Goal: Task Accomplishment & Management: Use online tool/utility

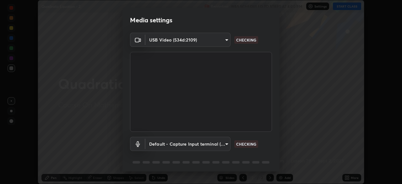
scroll to position [184, 402]
click at [226, 143] on body "Erase all Quadratic Equation - 2 Recording WAS SCHEDULED TO START AT 4:00 PM Se…" at bounding box center [201, 92] width 402 height 184
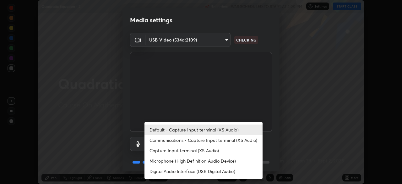
click at [202, 171] on li "Digital Audio Interface (USB Digital Audio)" at bounding box center [204, 171] width 118 height 10
type input "c108463416e0f654911d3f2d5d8dc70540b561df972e8d28c90434f423b2e045"
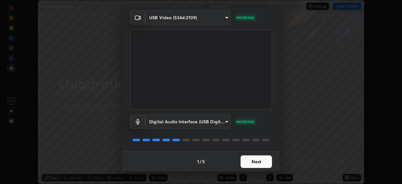
scroll to position [22, 0]
click at [255, 157] on button "Next" at bounding box center [256, 161] width 31 height 13
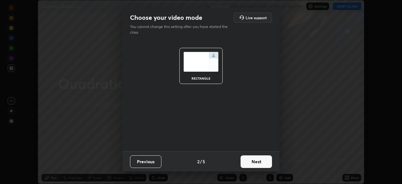
click at [260, 161] on button "Next" at bounding box center [256, 161] width 31 height 13
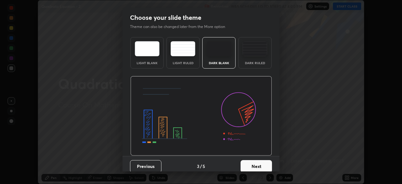
click at [267, 164] on button "Next" at bounding box center [256, 166] width 31 height 13
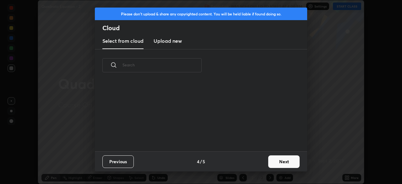
click at [284, 163] on button "Next" at bounding box center [283, 161] width 31 height 13
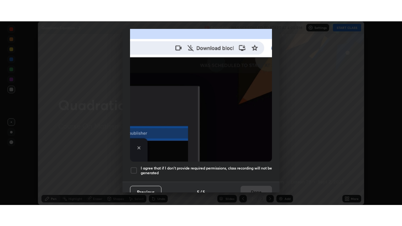
scroll to position [151, 0]
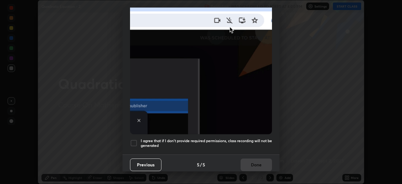
click at [224, 140] on h5 "I agree that if I don't provide required permissions, class recording will not …" at bounding box center [206, 143] width 131 height 10
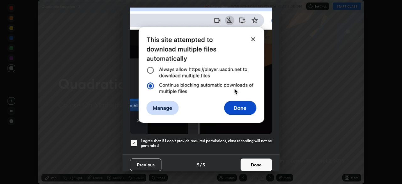
click at [245, 163] on button "Done" at bounding box center [256, 164] width 31 height 13
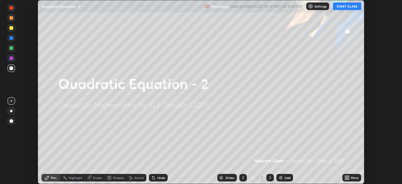
click at [349, 178] on icon at bounding box center [349, 179] width 2 height 2
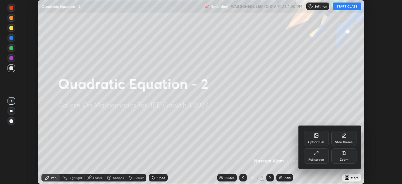
click at [316, 155] on icon at bounding box center [315, 154] width 1 height 1
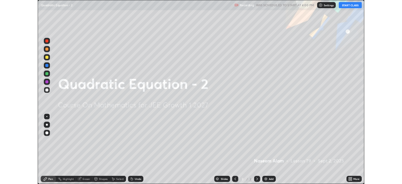
scroll to position [226, 402]
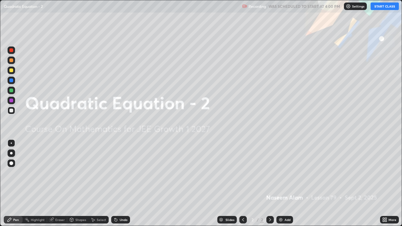
click at [378, 7] on button "START CLASS" at bounding box center [385, 7] width 28 height 8
click at [284, 184] on div "Add" at bounding box center [285, 220] width 17 height 8
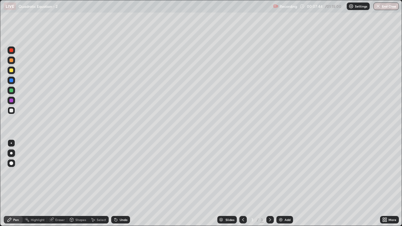
click at [120, 184] on div "Undo" at bounding box center [124, 219] width 8 height 3
click at [287, 184] on div "Add" at bounding box center [288, 219] width 6 height 3
click at [99, 184] on div "Select" at bounding box center [101, 219] width 9 height 3
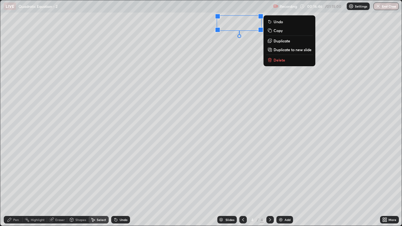
click at [216, 48] on div "0 ° Undo Copy Duplicate Duplicate to new slide Delete" at bounding box center [201, 113] width 402 height 226
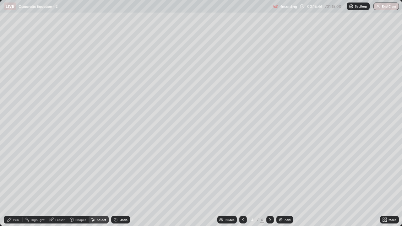
click at [16, 184] on div "Pen" at bounding box center [16, 219] width 6 height 3
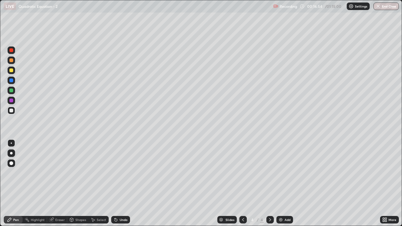
click at [97, 184] on div "Select" at bounding box center [101, 219] width 9 height 3
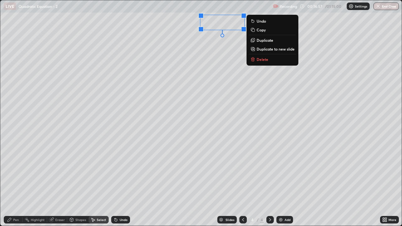
click at [212, 55] on div "0 ° Undo Copy Duplicate Duplicate to new slide Delete" at bounding box center [201, 113] width 402 height 226
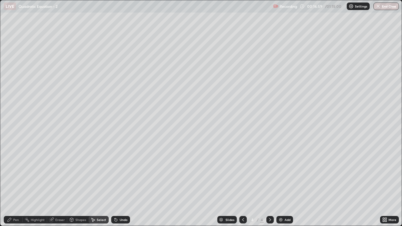
click at [14, 184] on div "Pen" at bounding box center [16, 219] width 6 height 3
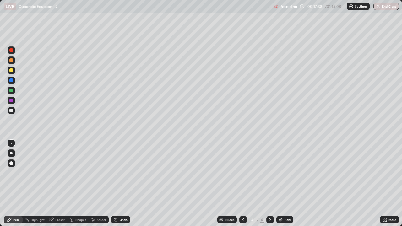
click at [115, 184] on icon at bounding box center [116, 220] width 3 height 3
click at [115, 184] on icon at bounding box center [115, 218] width 1 height 1
click at [56, 184] on div "Eraser" at bounding box center [59, 219] width 9 height 3
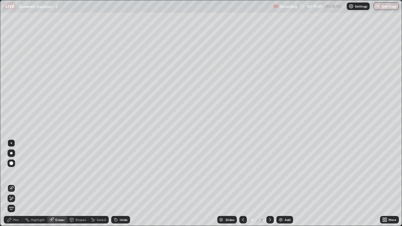
click at [12, 184] on div "Pen" at bounding box center [13, 220] width 19 height 8
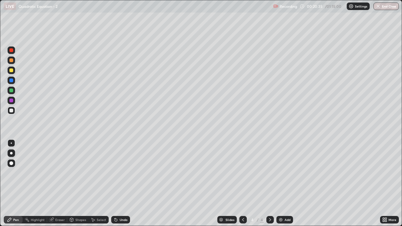
click at [122, 184] on div "Undo" at bounding box center [124, 219] width 8 height 3
click at [11, 71] on div at bounding box center [11, 71] width 4 height 4
click at [122, 184] on div "Undo" at bounding box center [124, 219] width 8 height 3
click at [243, 184] on icon at bounding box center [243, 219] width 5 height 5
click at [98, 184] on div "Select" at bounding box center [101, 219] width 9 height 3
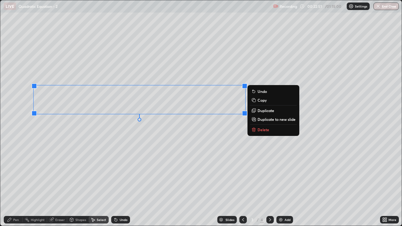
click at [261, 101] on p "Copy" at bounding box center [262, 100] width 9 height 5
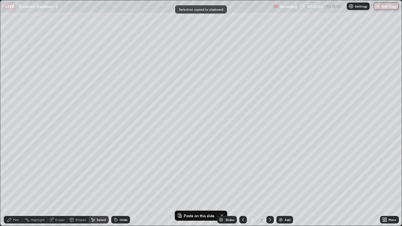
click at [270, 184] on icon at bounding box center [270, 219] width 2 height 3
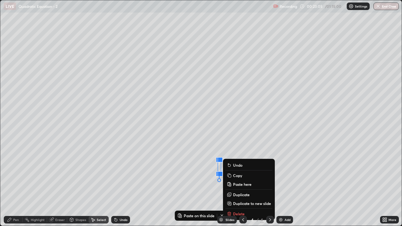
click at [291, 175] on div "0 ° Undo Copy Paste here Duplicate Duplicate to new slide Delete" at bounding box center [201, 113] width 402 height 226
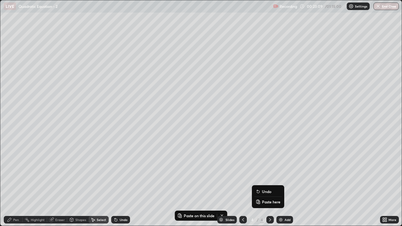
click at [266, 184] on p "Paste here" at bounding box center [271, 202] width 19 height 5
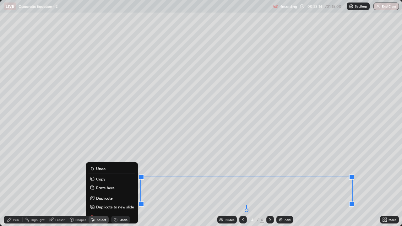
click at [20, 184] on div "Pen" at bounding box center [13, 220] width 19 height 8
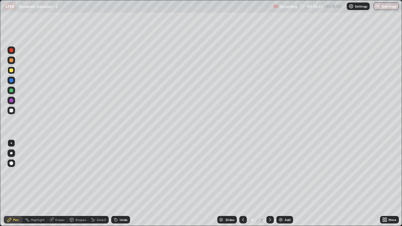
click at [280, 184] on img at bounding box center [280, 219] width 5 height 5
click at [12, 112] on div at bounding box center [11, 111] width 4 height 4
click at [123, 184] on div "Undo" at bounding box center [124, 219] width 8 height 3
click at [124, 184] on div "Undo" at bounding box center [124, 219] width 8 height 3
click at [125, 184] on div "Undo" at bounding box center [124, 219] width 8 height 3
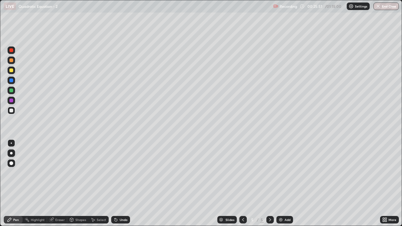
click at [125, 184] on div "Undo" at bounding box center [124, 219] width 8 height 3
click at [384, 184] on icon at bounding box center [384, 219] width 2 height 2
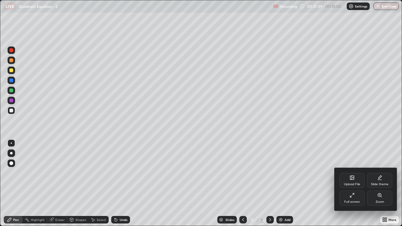
click at [345, 184] on div "Full screen" at bounding box center [352, 202] width 16 height 3
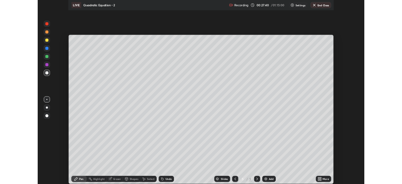
scroll to position [31246, 31027]
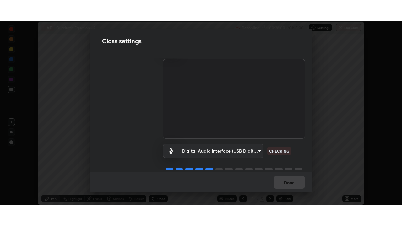
scroll to position [29, 0]
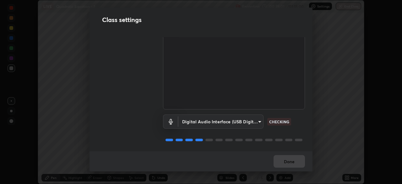
click at [256, 123] on body "Erase all LIVE Quadratic Equation - 2 Recording 00:28:01 / 01:15:00 Settings En…" at bounding box center [201, 92] width 402 height 184
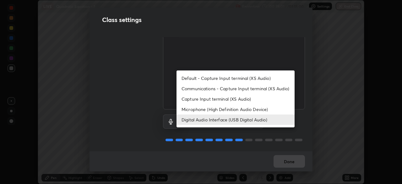
click at [257, 109] on li "Microphone (High Definition Audio Device)" at bounding box center [236, 109] width 118 height 10
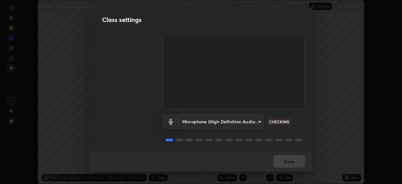
click at [251, 121] on body "Erase all LIVE Quadratic Equation - 2 Recording 00:28:02 / 01:15:00 Settings En…" at bounding box center [201, 92] width 402 height 184
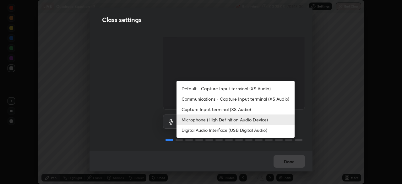
click at [244, 130] on li "Digital Audio Interface (USB Digital Audio)" at bounding box center [236, 130] width 118 height 10
type input "c108463416e0f654911d3f2d5d8dc70540b561df972e8d28c90434f423b2e045"
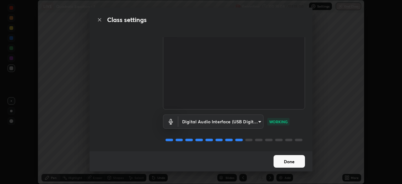
click at [289, 161] on button "Done" at bounding box center [289, 161] width 31 height 13
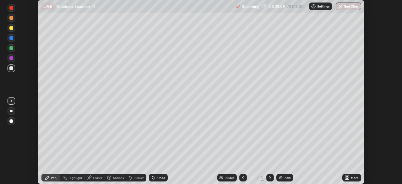
click at [346, 177] on icon at bounding box center [346, 177] width 2 height 2
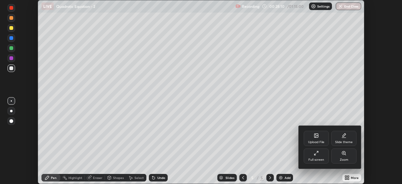
click at [320, 155] on div "Full screen" at bounding box center [316, 155] width 25 height 15
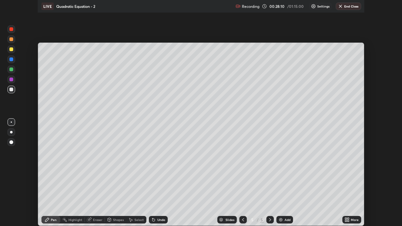
scroll to position [226, 402]
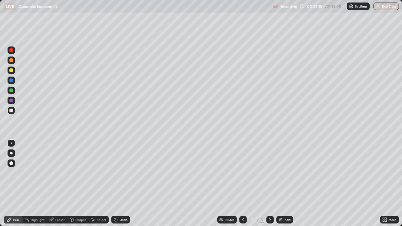
click at [283, 184] on div "Add" at bounding box center [285, 220] width 17 height 8
click at [58, 184] on div "Eraser" at bounding box center [59, 219] width 9 height 3
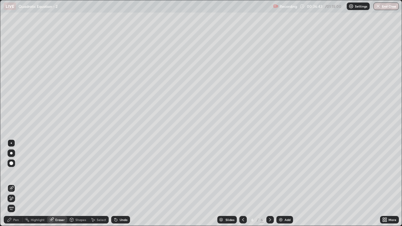
click at [9, 184] on icon at bounding box center [10, 220] width 4 height 4
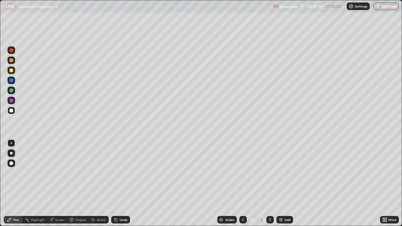
click at [120, 184] on div "Undo" at bounding box center [124, 219] width 8 height 3
click at [123, 184] on div "Undo" at bounding box center [124, 219] width 8 height 3
click at [58, 184] on div "Eraser" at bounding box center [57, 220] width 20 height 8
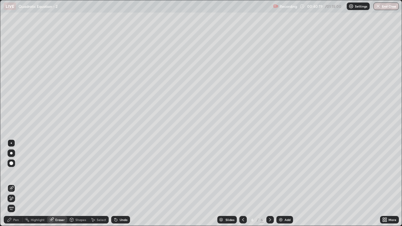
click at [12, 184] on div "Pen" at bounding box center [13, 220] width 19 height 8
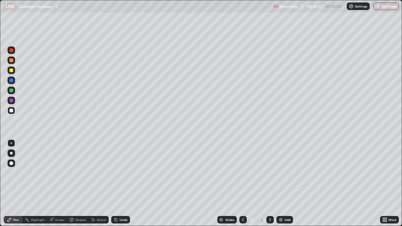
click at [122, 184] on div "Undo" at bounding box center [124, 219] width 8 height 3
click at [12, 71] on div at bounding box center [11, 71] width 4 height 4
click at [124, 184] on div "Undo" at bounding box center [124, 219] width 8 height 3
click at [284, 184] on div "Add" at bounding box center [285, 220] width 17 height 8
click at [12, 110] on div at bounding box center [11, 111] width 4 height 4
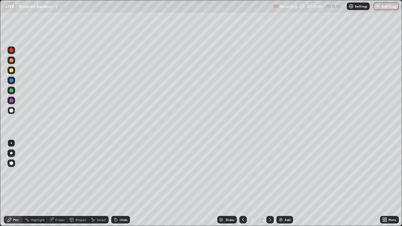
click at [124, 184] on div "Undo" at bounding box center [124, 219] width 8 height 3
click at [125, 184] on div "Undo" at bounding box center [124, 219] width 8 height 3
click at [126, 184] on div "Undo" at bounding box center [124, 219] width 8 height 3
click at [284, 184] on div "Add" at bounding box center [285, 220] width 17 height 8
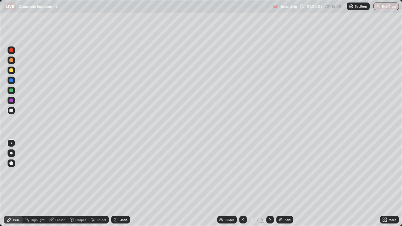
click at [122, 184] on div "Undo" at bounding box center [124, 219] width 8 height 3
click at [123, 184] on div "Undo" at bounding box center [124, 219] width 8 height 3
click at [121, 184] on div "Undo" at bounding box center [124, 219] width 8 height 3
click at [120, 184] on div "Undo" at bounding box center [124, 219] width 8 height 3
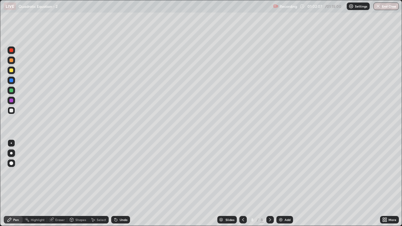
click at [122, 184] on div "Undo" at bounding box center [124, 219] width 8 height 3
click at [123, 184] on div "Undo" at bounding box center [124, 219] width 8 height 3
click at [124, 184] on div "Undo" at bounding box center [120, 220] width 19 height 8
click at [120, 184] on div "Undo" at bounding box center [124, 219] width 8 height 3
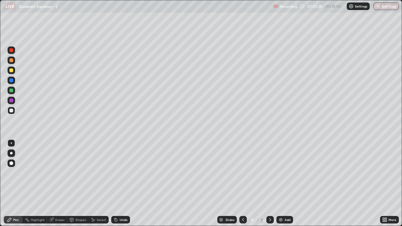
click at [121, 184] on div "Undo" at bounding box center [124, 219] width 8 height 3
click at [123, 184] on div "Undo" at bounding box center [124, 219] width 8 height 3
click at [122, 184] on div "Undo" at bounding box center [124, 219] width 8 height 3
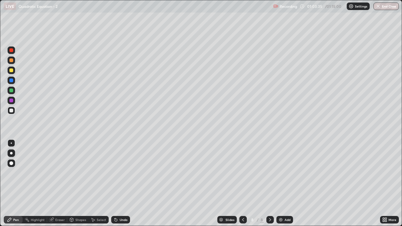
click at [286, 184] on div "Add" at bounding box center [288, 219] width 6 height 3
click at [121, 184] on div "Undo" at bounding box center [124, 219] width 8 height 3
click at [122, 184] on div "Undo" at bounding box center [124, 219] width 8 height 3
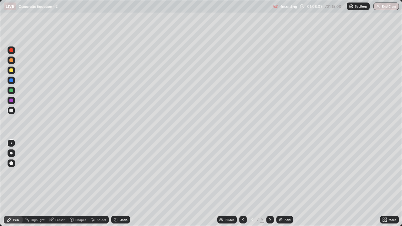
click at [121, 184] on div "Undo" at bounding box center [124, 219] width 8 height 3
click at [101, 184] on div "Select" at bounding box center [101, 219] width 9 height 3
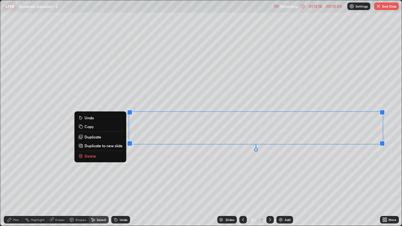
click at [111, 146] on p "Duplicate to new slide" at bounding box center [104, 145] width 38 height 5
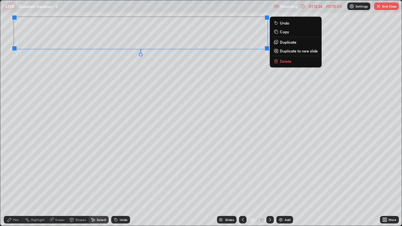
click at [14, 184] on div "Pen" at bounding box center [16, 219] width 6 height 3
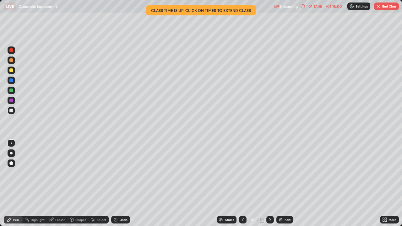
click at [379, 7] on img "button" at bounding box center [378, 6] width 5 height 5
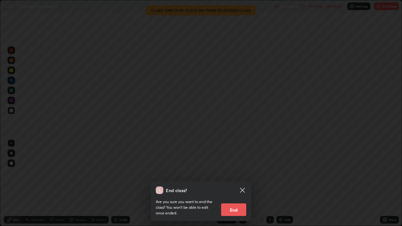
click at [235, 184] on button "End" at bounding box center [233, 210] width 25 height 13
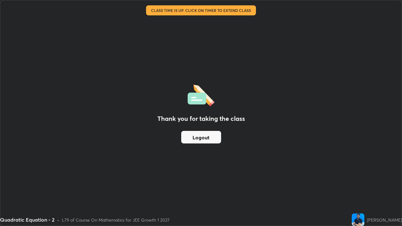
click at [203, 137] on button "Logout" at bounding box center [201, 137] width 40 height 13
